Goal: Task Accomplishment & Management: Complete application form

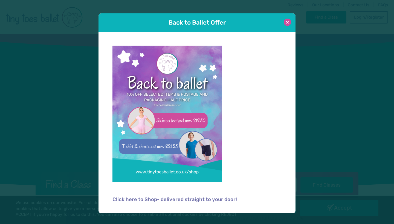
click at [288, 24] on button at bounding box center [286, 22] width 7 height 7
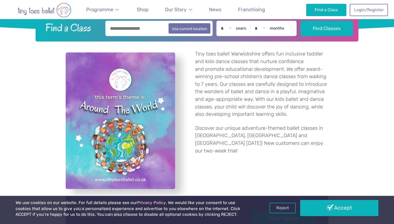
scroll to position [158, 0]
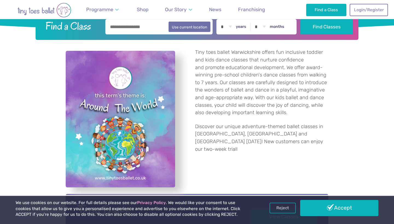
select select "*"
click at [330, 26] on button "Find Classes" at bounding box center [326, 26] width 53 height 15
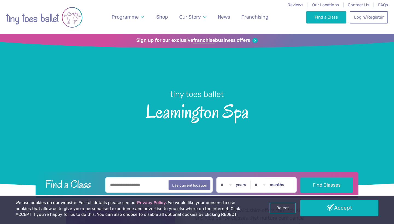
select select "*"
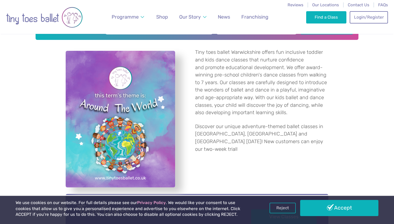
scroll to position [158, 0]
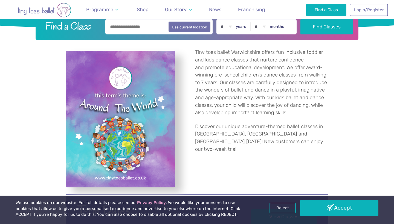
click at [144, 32] on input "text" at bounding box center [158, 26] width 107 height 15
click at [144, 27] on input "text" at bounding box center [158, 26] width 107 height 15
type input "**********"
click at [328, 27] on button "Find Classes" at bounding box center [326, 26] width 53 height 15
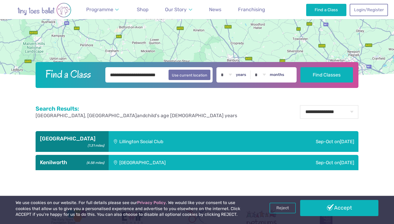
scroll to position [138, 0]
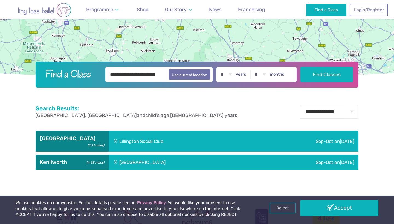
drag, startPoint x: 164, startPoint y: 76, endPoint x: 102, endPoint y: 75, distance: 61.8
click at [105, 75] on input "**********" at bounding box center [158, 74] width 107 height 15
type input "*"
type input "*******"
click at [328, 75] on button "Find Classes" at bounding box center [326, 74] width 53 height 15
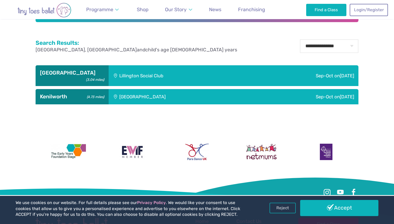
scroll to position [204, 0]
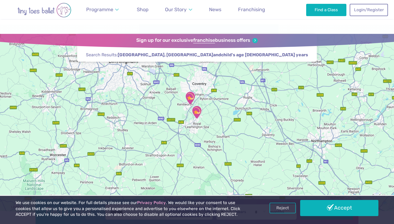
scroll to position [138, 0]
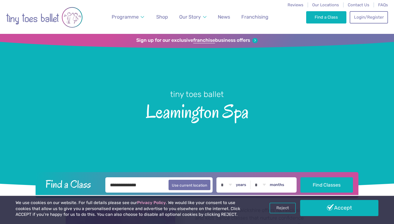
select select "*"
